Goal: Task Accomplishment & Management: Complete application form

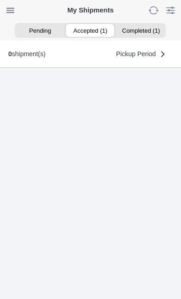
click at [93, 29] on ion-segment-button "Accepted (1)" at bounding box center [91, 30] width 50 height 13
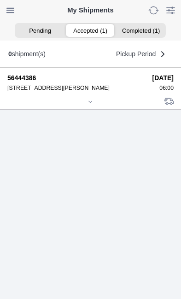
click at [92, 105] on icon at bounding box center [91, 102] width 6 height 6
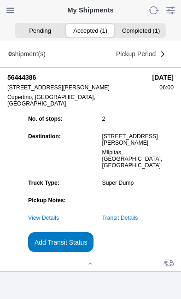
scroll to position [87, 0]
click at [0, 0] on slot "Add Transit Status" at bounding box center [0, 0] width 0 height 0
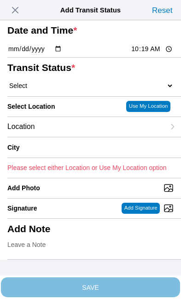
click at [159, 54] on input "10:19" at bounding box center [152, 49] width 43 height 10
type input "07:57"
click at [66, 90] on select "Select Arrive at Drop Off Arrive at Pickup Break Start Break Stop Depart Drop O…" at bounding box center [90, 86] width 167 height 8
select select "DPTDLVLOC"
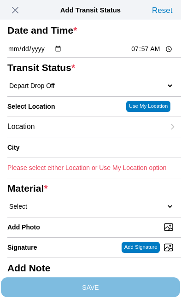
click at [79, 137] on div "Location" at bounding box center [86, 127] width 158 height 20
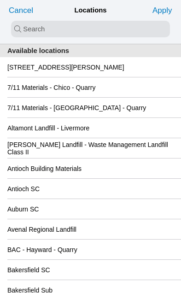
click at [27, 28] on input "search text" at bounding box center [90, 29] width 159 height 17
type input "new"
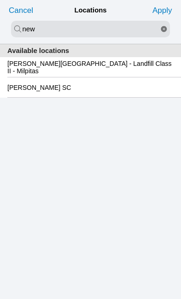
click at [0, 0] on slot "[PERSON_NAME][GEOGRAPHIC_DATA] - Landfill Class II - Milpitas" at bounding box center [0, 0] width 0 height 0
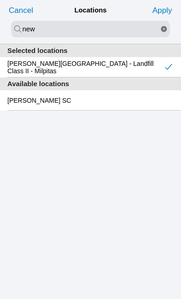
click at [0, 0] on slot "Apply" at bounding box center [0, 0] width 0 height 0
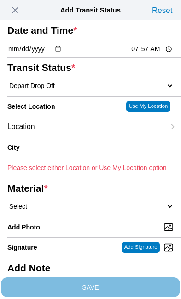
type input "Milpitas"
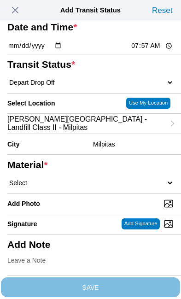
scroll to position [107, 0]
click at [92, 179] on select "Select 1" x 3" Rock 1" x 4" Rock 2" x 4" Rock Asphalt Cold Patch Backfill Spec …" at bounding box center [90, 183] width 167 height 8
select select "708654"
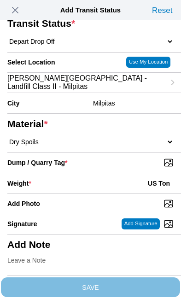
click at [137, 168] on input "Dump / Quarry Tag *" at bounding box center [94, 163] width 174 height 10
type input "C:\fakepath\image.jpg"
click at [83, 194] on div "Weight * US Ton" at bounding box center [90, 184] width 167 height 20
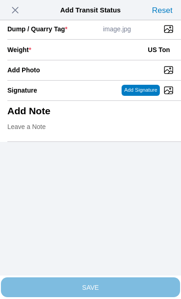
scroll to position [189, 0]
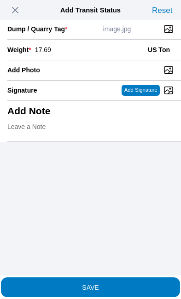
type input "17.69"
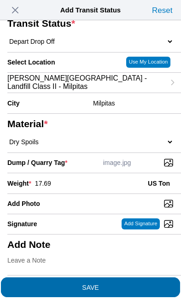
click at [129, 284] on span "SAVE" at bounding box center [90, 287] width 167 height 6
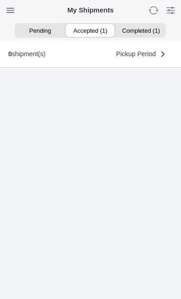
scroll to position [0, 0]
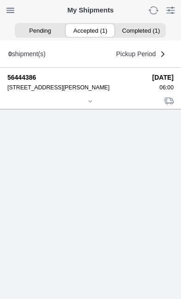
click at [93, 104] on icon at bounding box center [91, 102] width 6 height 6
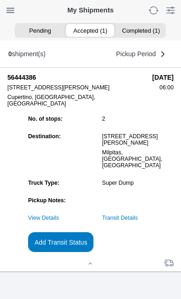
scroll to position [100, 0]
click at [0, 0] on slot "Add Transit Status" at bounding box center [0, 0] width 0 height 0
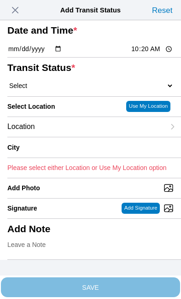
click at [157, 54] on input "10:20" at bounding box center [152, 49] width 43 height 10
type input "08:43"
click at [65, 90] on select "Select Arrive at Drop Off Arrive at Pickup Break Start Break Stop Depart Drop O…" at bounding box center [90, 86] width 167 height 8
select select "DPTPULOC"
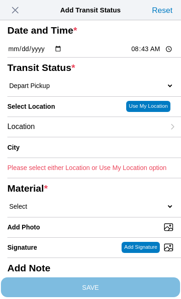
click at [78, 137] on div "Location" at bounding box center [86, 127] width 158 height 20
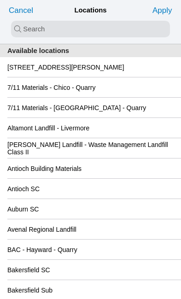
click at [0, 0] on slot "[STREET_ADDRESS][PERSON_NAME]" at bounding box center [0, 0] width 0 height 0
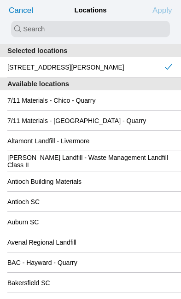
click at [0, 0] on slot "Apply" at bounding box center [0, 0] width 0 height 0
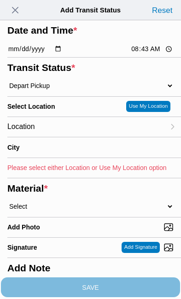
type input "Cupertino"
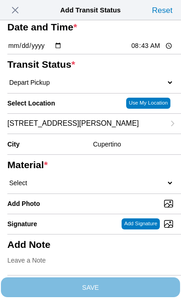
scroll to position [123, 0]
click at [76, 179] on select "Select 1" x 3" Rock 1" x 4" Rock 2" x 4" Rock Asphalt Cold Patch Backfill Spec …" at bounding box center [90, 183] width 167 height 8
select select "708654"
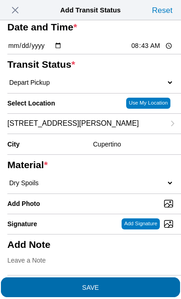
click at [134, 284] on span "SAVE" at bounding box center [90, 287] width 167 height 6
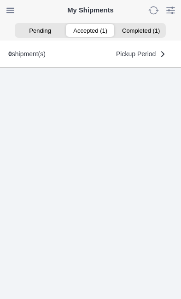
scroll to position [0, 0]
